Goal: Information Seeking & Learning: Learn about a topic

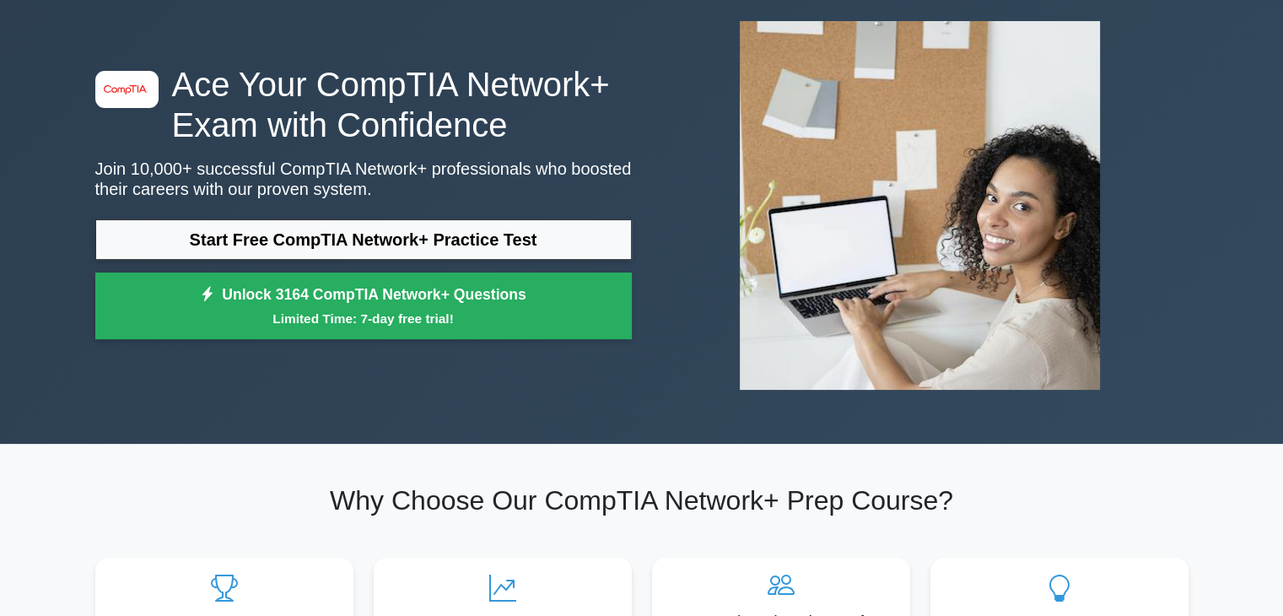
scroll to position [40, 0]
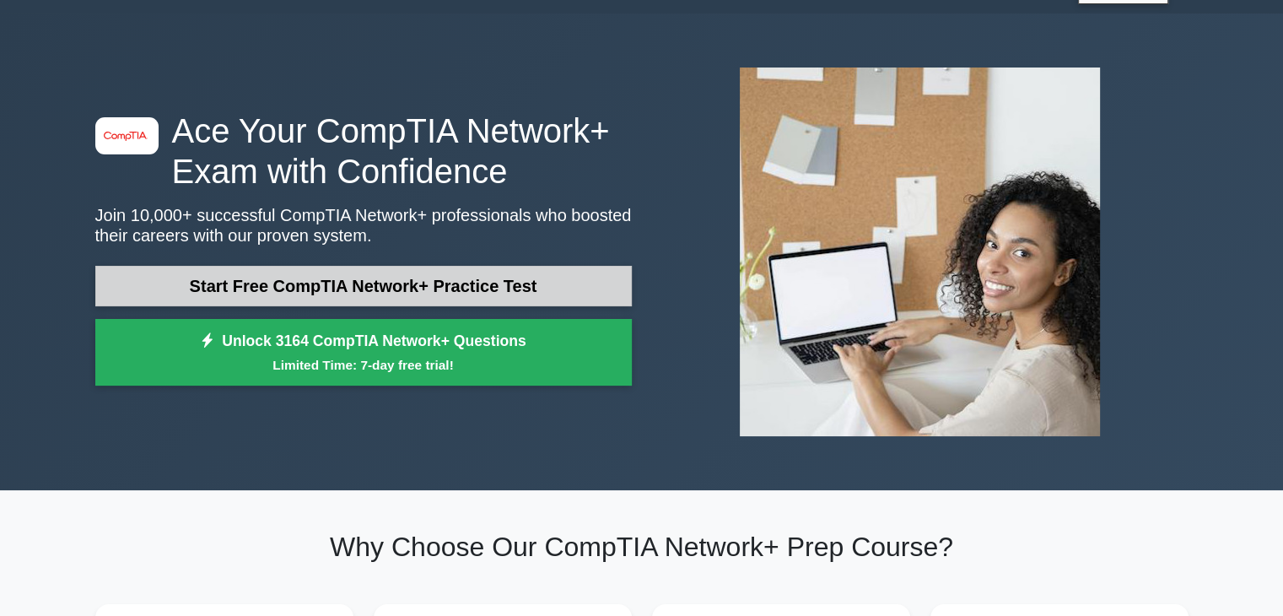
click at [283, 288] on link "Start Free CompTIA Network+ Practice Test" at bounding box center [363, 286] width 537 height 40
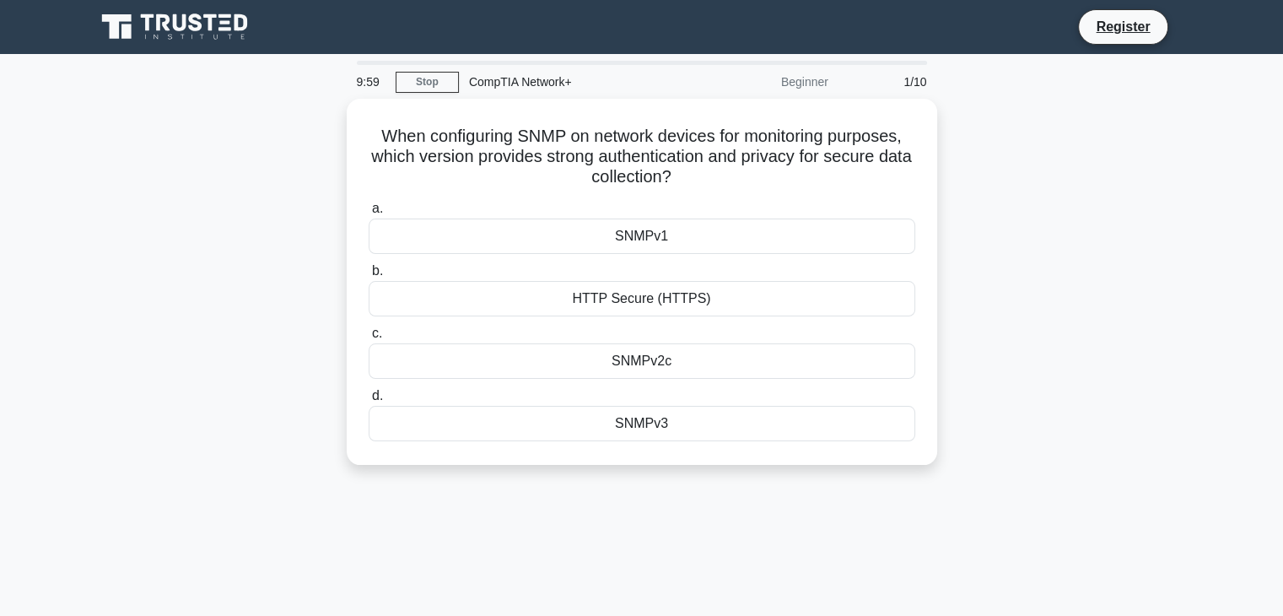
scroll to position [3, 0]
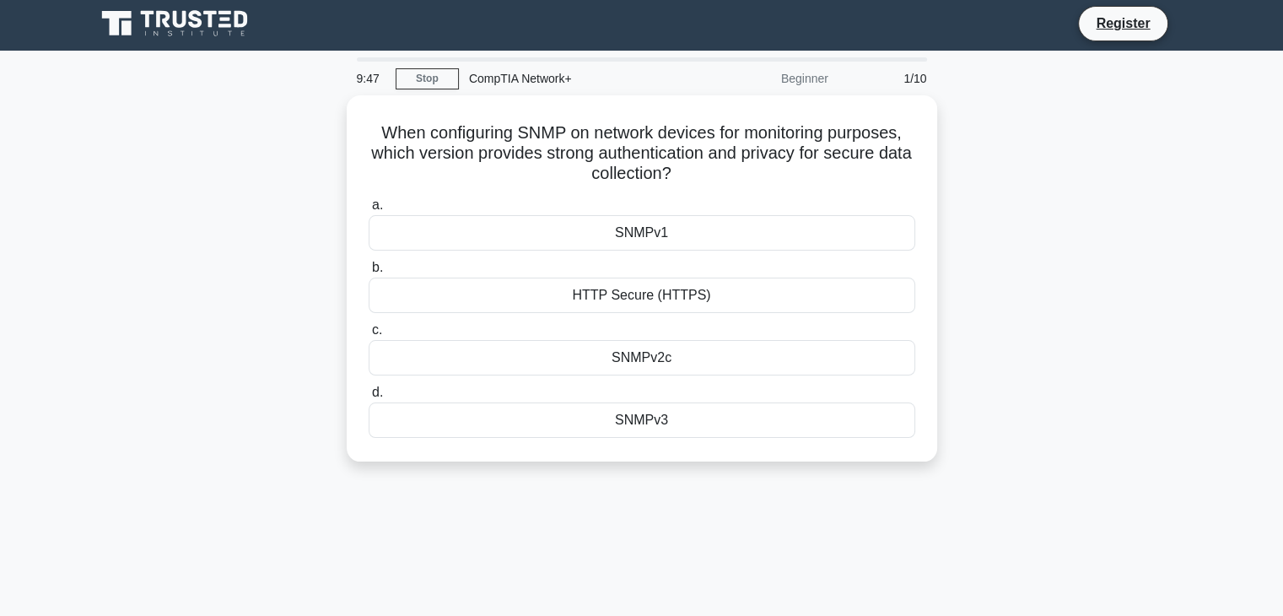
click at [221, 143] on div "When configuring SNMP on network devices for monitoring purposes, which version…" at bounding box center [642, 288] width 1114 height 386
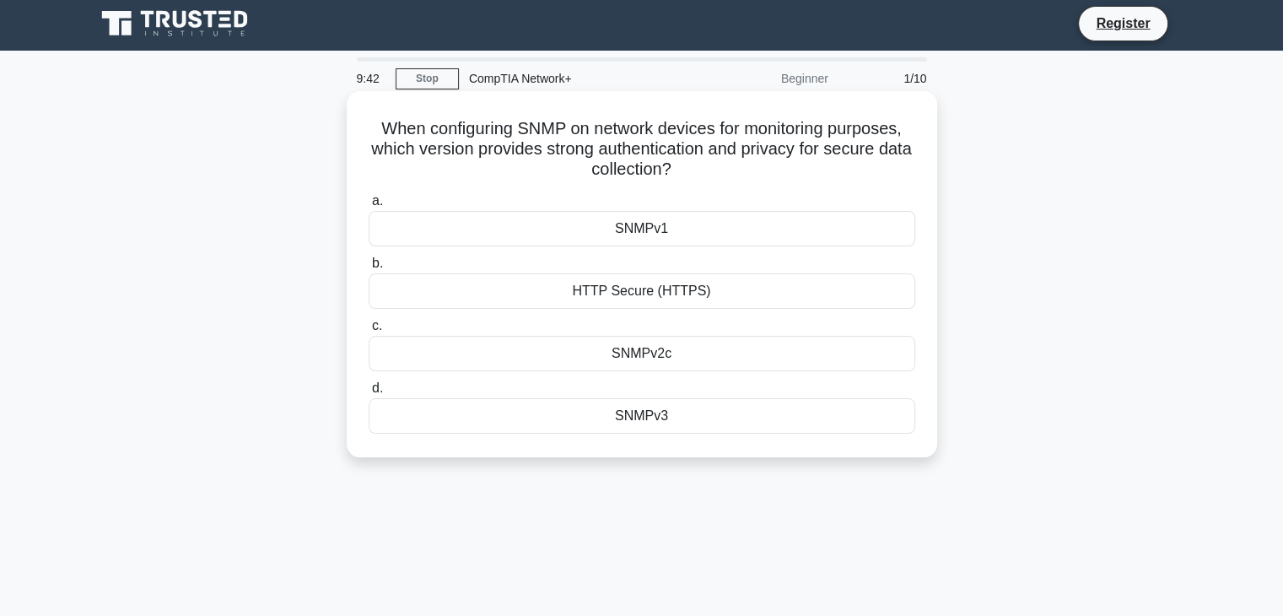
click at [645, 293] on div "HTTP Secure (HTTPS)" at bounding box center [642, 290] width 547 height 35
click at [369, 269] on input "b. HTTP Secure (HTTPS)" at bounding box center [369, 263] width 0 height 11
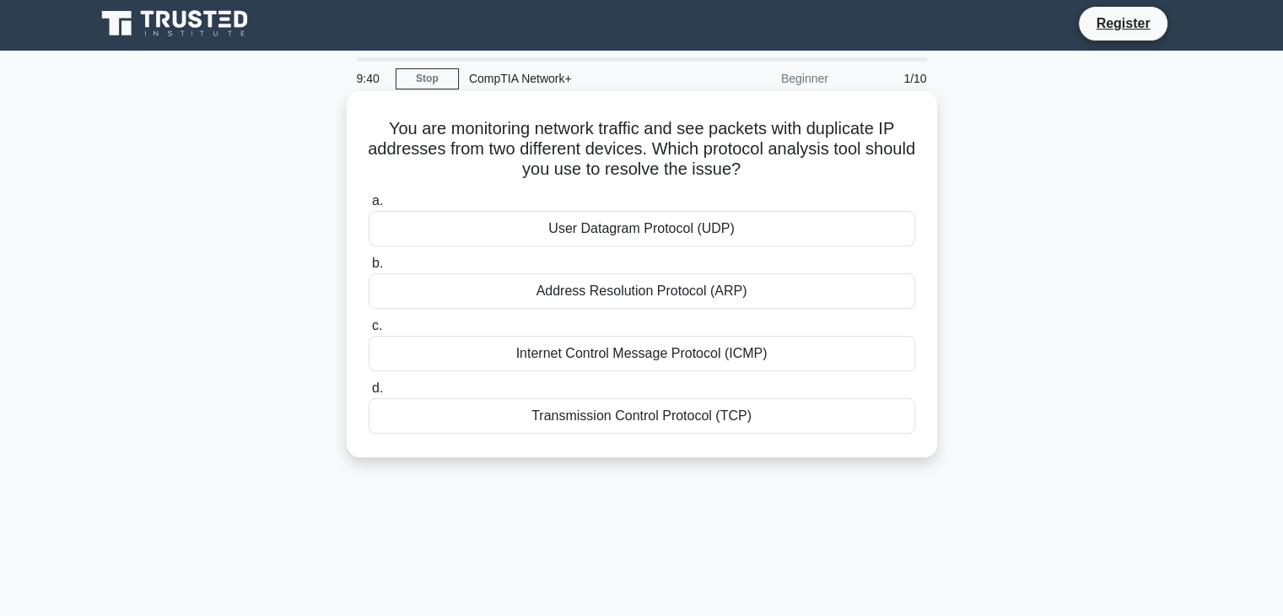
scroll to position [0, 0]
